Goal: Information Seeking & Learning: Check status

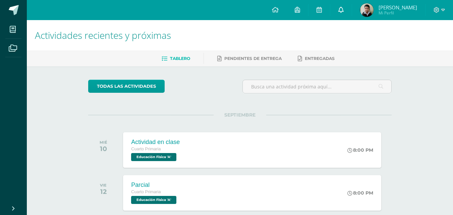
click at [343, 6] on span at bounding box center [340, 9] width 5 height 7
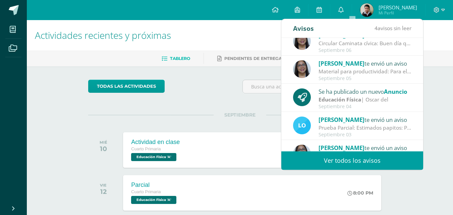
scroll to position [67, 0]
click at [354, 92] on div "Se ha publicado un nuevo Anuncio" at bounding box center [364, 91] width 93 height 9
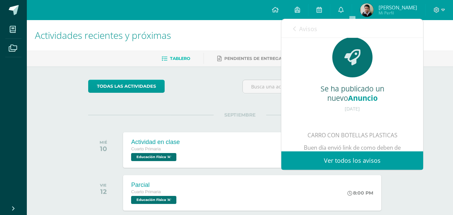
scroll to position [0, 0]
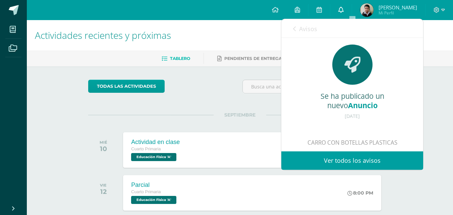
click at [343, 10] on icon at bounding box center [340, 10] width 5 height 6
click at [368, 160] on link "Ver todos los avisos" at bounding box center [352, 160] width 142 height 18
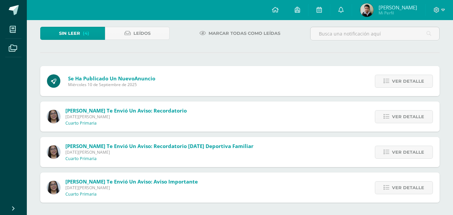
scroll to position [38, 0]
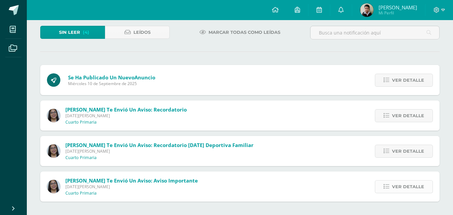
click at [401, 185] on span "Ver detalle" at bounding box center [408, 187] width 32 height 12
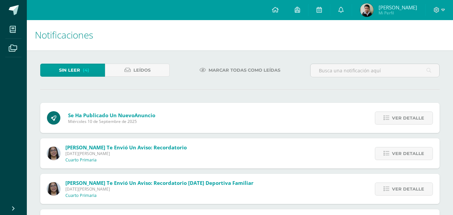
scroll to position [0, 0]
click at [136, 65] on span "Leídos" at bounding box center [141, 70] width 17 height 12
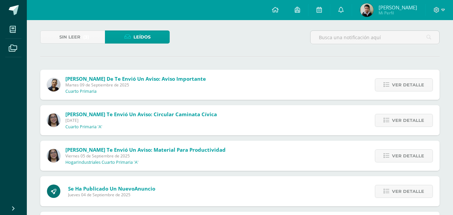
scroll to position [67, 0]
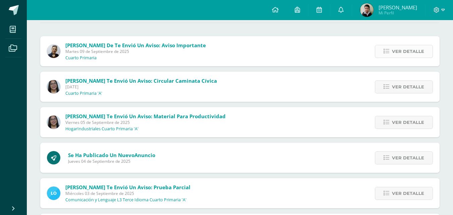
click at [389, 52] on icon at bounding box center [386, 52] width 6 height 6
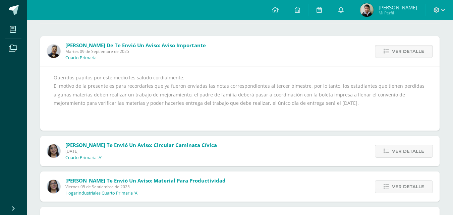
scroll to position [101, 0]
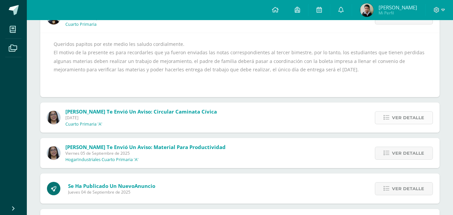
click at [401, 115] on span "Ver detalle" at bounding box center [408, 118] width 32 height 12
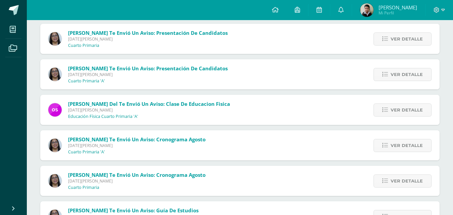
scroll to position [603, 0]
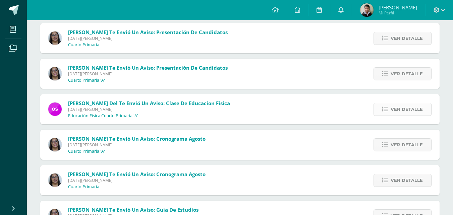
click at [409, 110] on span "Ver detalle" at bounding box center [406, 109] width 32 height 12
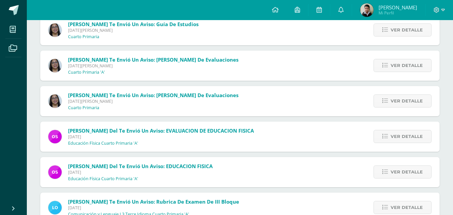
scroll to position [825, 0]
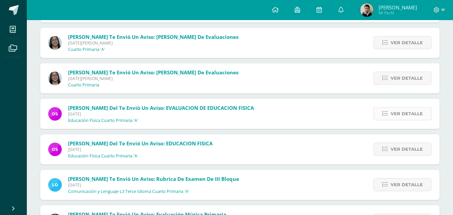
click at [407, 109] on span "Ver detalle" at bounding box center [406, 114] width 32 height 12
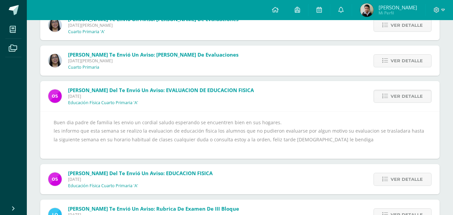
scroll to position [820, 0]
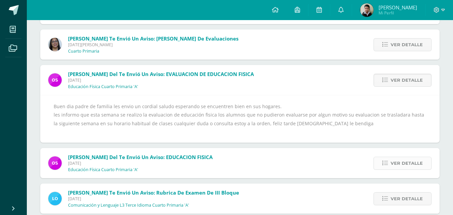
click at [390, 162] on link "Ver detalle" at bounding box center [402, 163] width 58 height 13
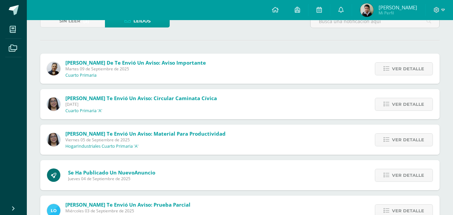
scroll to position [0, 0]
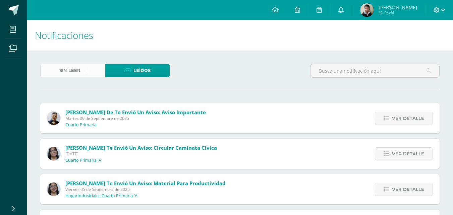
click at [72, 69] on span "Sin leer" at bounding box center [69, 70] width 21 height 12
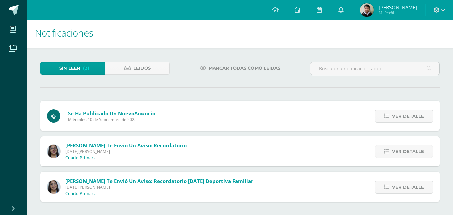
scroll to position [3, 0]
click at [179, 179] on span "Ligia Catalán te envió un aviso: Recordatorio Mañana Deportiva Familiar" at bounding box center [159, 180] width 188 height 7
click at [312, 183] on div "Ligia Catalán te envió un aviso: Recordatorio Mañana Deportiva Familiar Jueves …" at bounding box center [239, 187] width 399 height 30
click at [148, 59] on div "Sin leer (3) Leídos Marcar todas como leídas Se ha publicado un nuevo Anuncio M…" at bounding box center [240, 131] width 426 height 167
click at [146, 67] on span "Leídos" at bounding box center [141, 68] width 17 height 12
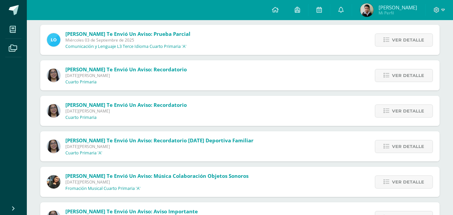
scroll to position [207, 0]
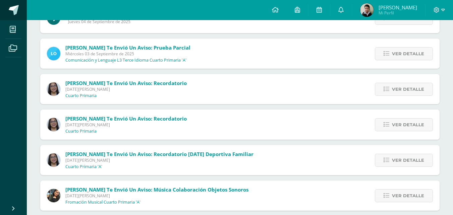
click at [15, 8] on span at bounding box center [14, 10] width 10 height 10
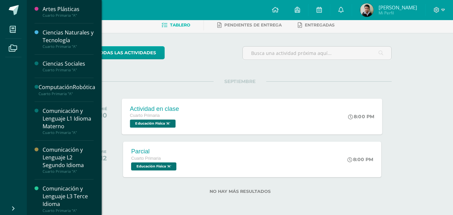
scroll to position [34, 0]
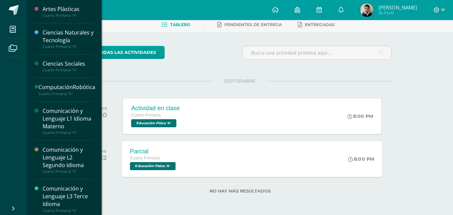
click at [175, 152] on div "Parcial" at bounding box center [153, 151] width 47 height 7
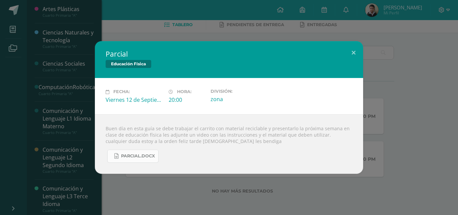
click at [147, 158] on span "Parcial.docx" at bounding box center [138, 155] width 34 height 5
click at [355, 52] on button at bounding box center [353, 52] width 19 height 23
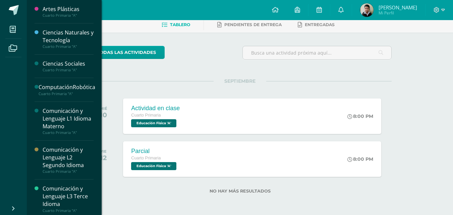
click at [226, 58] on div "todas las Actividades" at bounding box center [239, 55] width 309 height 19
click at [122, 70] on div "todas las Actividades No tienes actividades Échale un vistazo a los demás perío…" at bounding box center [240, 124] width 330 height 183
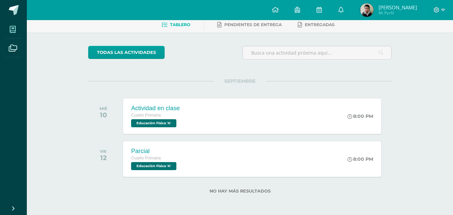
click at [17, 35] on span at bounding box center [12, 29] width 15 height 15
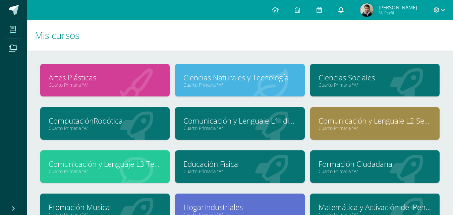
click at [343, 9] on icon at bounding box center [340, 10] width 5 height 6
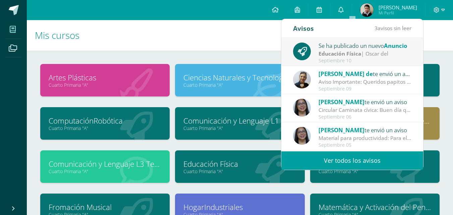
click at [369, 55] on div "Educación Física | [PERSON_NAME] del" at bounding box center [364, 54] width 93 height 8
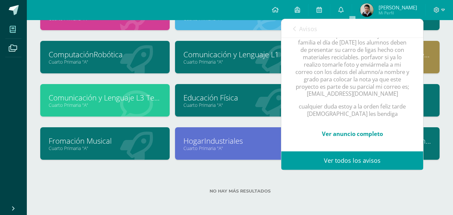
scroll to position [129, 0]
click at [343, 7] on icon at bounding box center [340, 10] width 5 height 6
click at [377, 163] on link "Ver todos los avisos" at bounding box center [352, 160] width 142 height 18
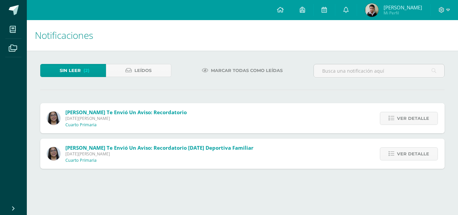
click at [241, 148] on span "Ligia Catalán te envió un aviso: Recordatorio Mañana Deportiva Familiar" at bounding box center [159, 147] width 188 height 7
click at [145, 67] on span "Leídos" at bounding box center [142, 70] width 17 height 12
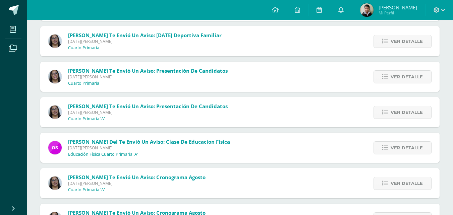
scroll to position [542, 0]
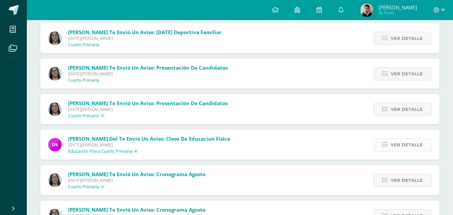
click at [393, 144] on span "Ver detalle" at bounding box center [406, 145] width 32 height 12
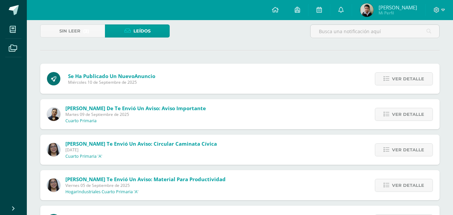
scroll to position [39, 0]
click at [278, 9] on icon at bounding box center [275, 10] width 7 height 6
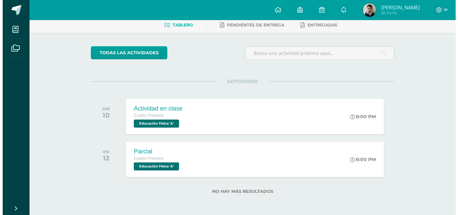
scroll to position [34, 0]
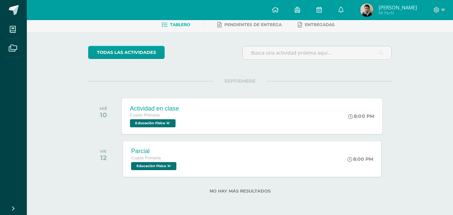
click at [168, 123] on span "Educación Física 'A'" at bounding box center [153, 123] width 46 height 8
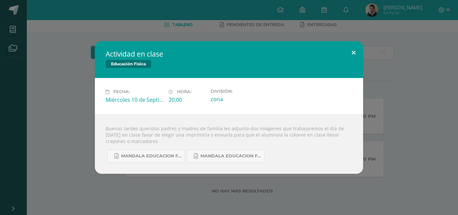
click at [353, 53] on button at bounding box center [353, 52] width 19 height 23
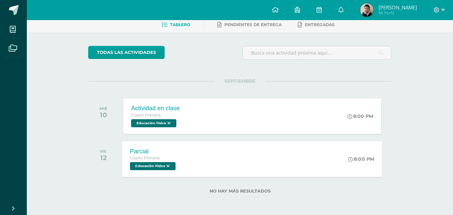
click at [147, 169] on span "Educación Física 'A'" at bounding box center [153, 166] width 46 height 8
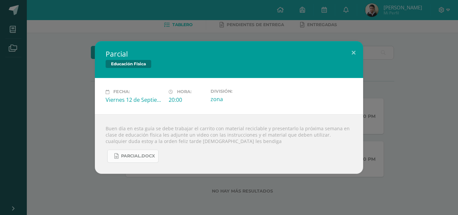
click at [125, 158] on span "Parcial.docx" at bounding box center [138, 155] width 34 height 5
